Goal: Navigation & Orientation: Find specific page/section

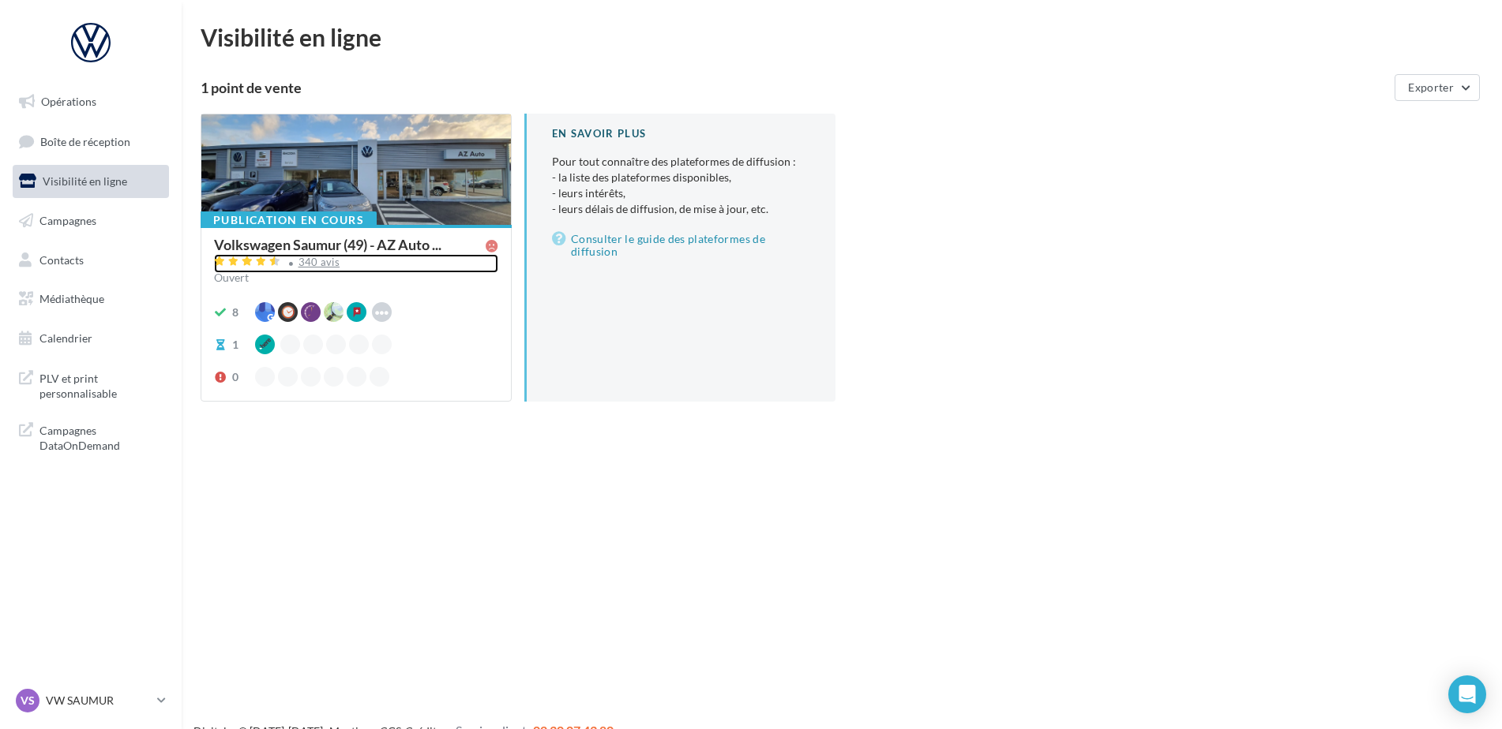
click at [342, 254] on div "340 avis" at bounding box center [356, 263] width 284 height 19
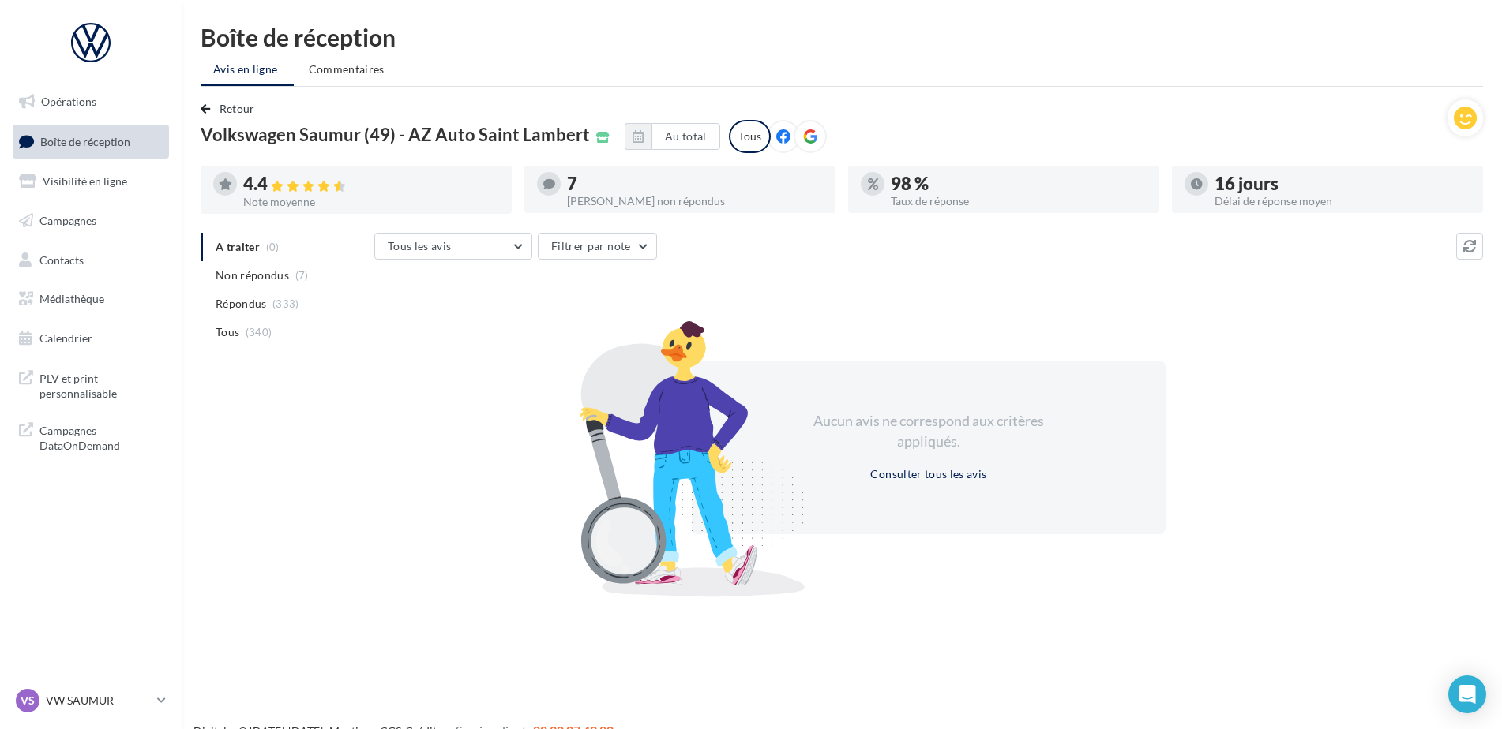
click at [131, 717] on div "VS VW SAUMUR vw-sau-tar" at bounding box center [91, 707] width 182 height 43
click at [137, 706] on p "VW SAUMUR" at bounding box center [98, 701] width 105 height 16
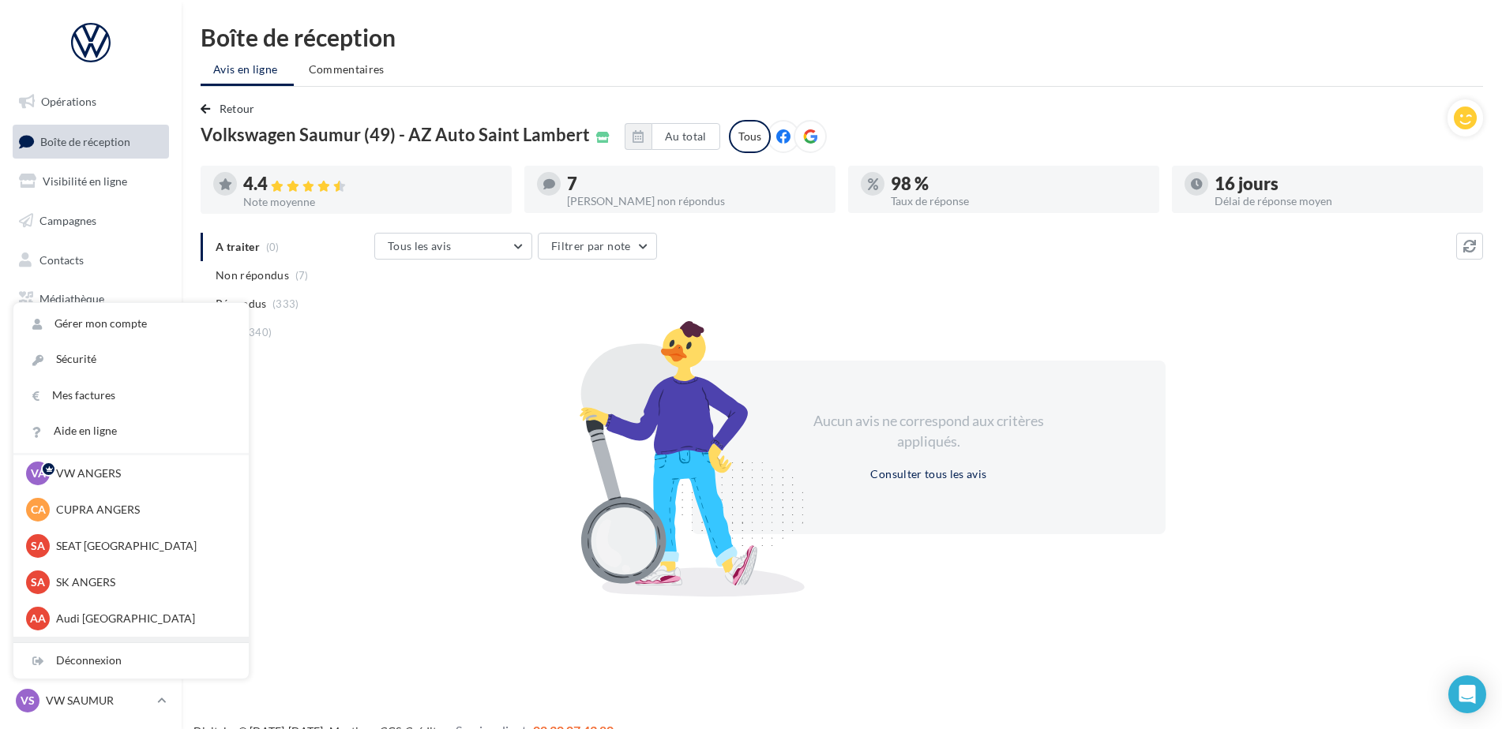
scroll to position [79, 0]
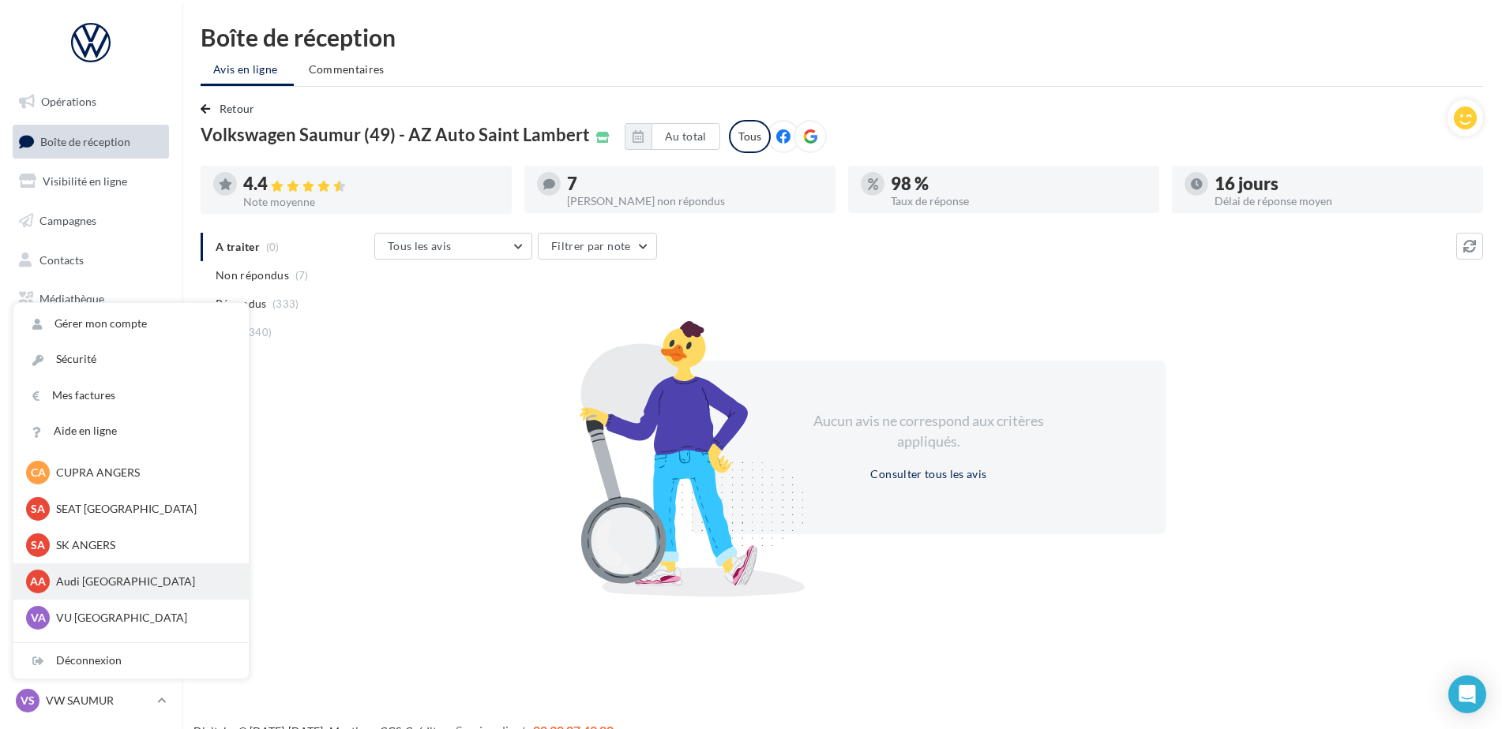
click at [133, 587] on p "Audi ANGERS" at bounding box center [143, 582] width 174 height 16
